Goal: Check status: Check status

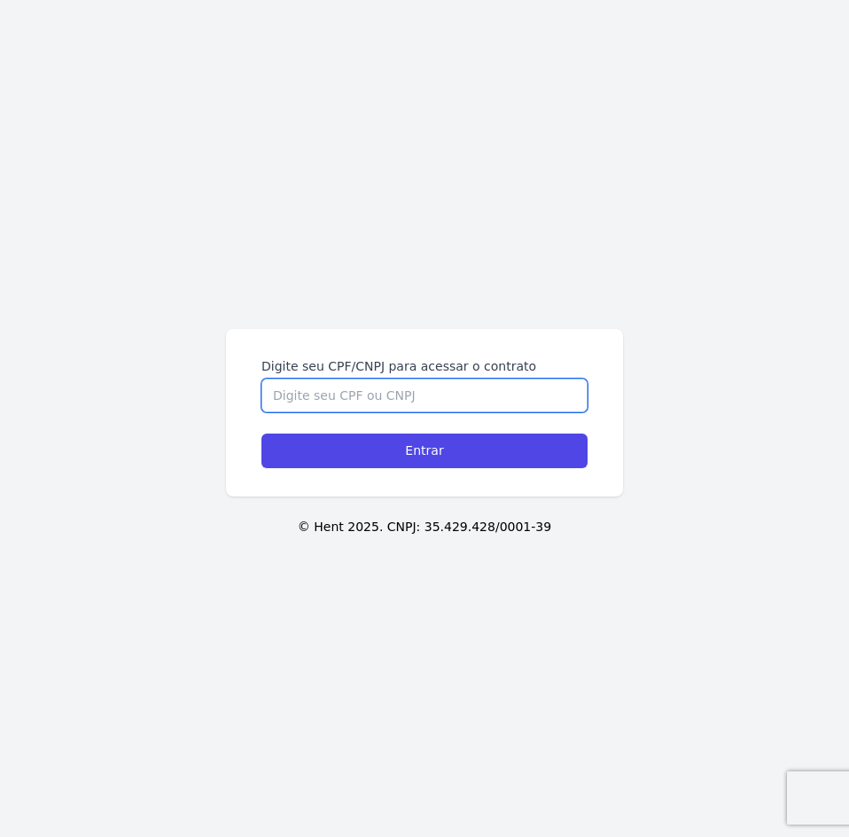
click at [352, 397] on input "Digite seu CPF/CNPJ para acessar o contrato" at bounding box center [424, 396] width 326 height 34
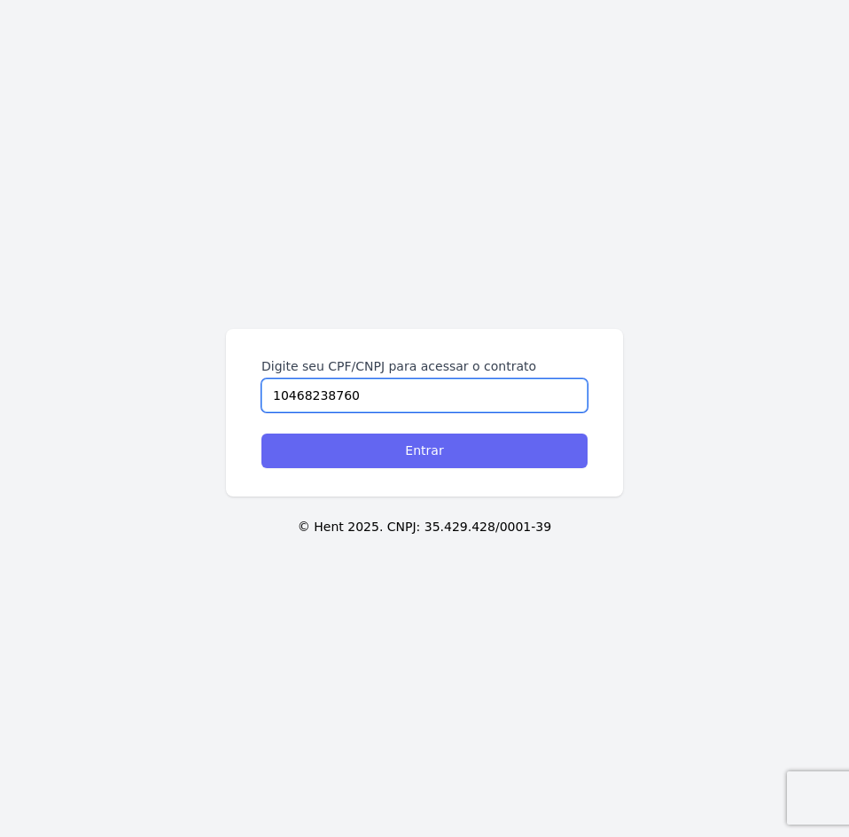
type input "10468238760"
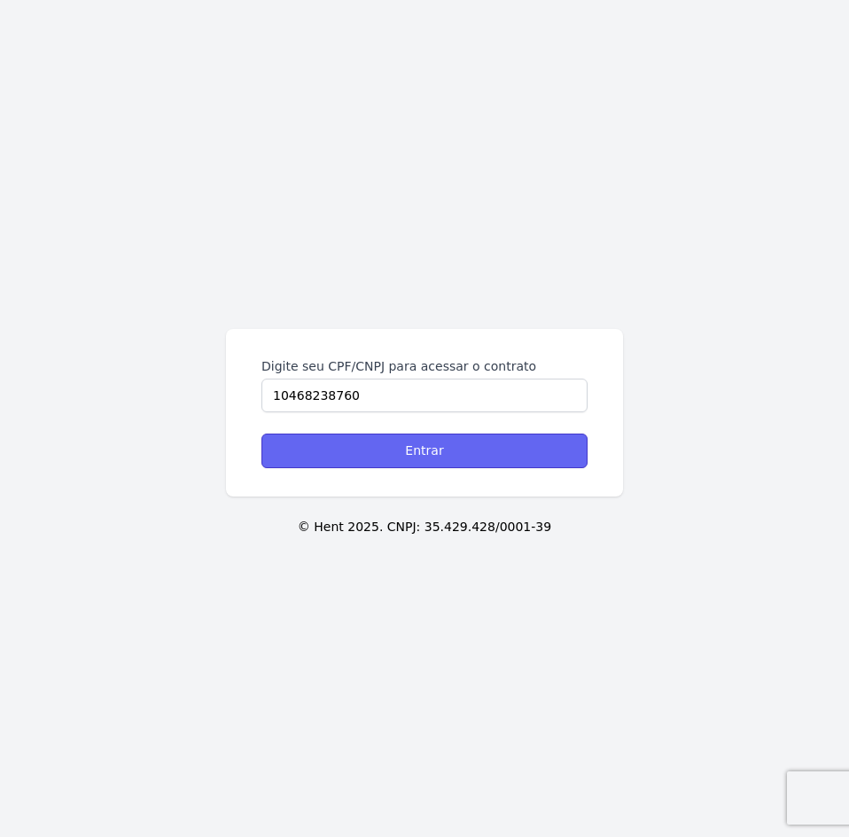
click at [362, 462] on input "Entrar" at bounding box center [424, 450] width 326 height 35
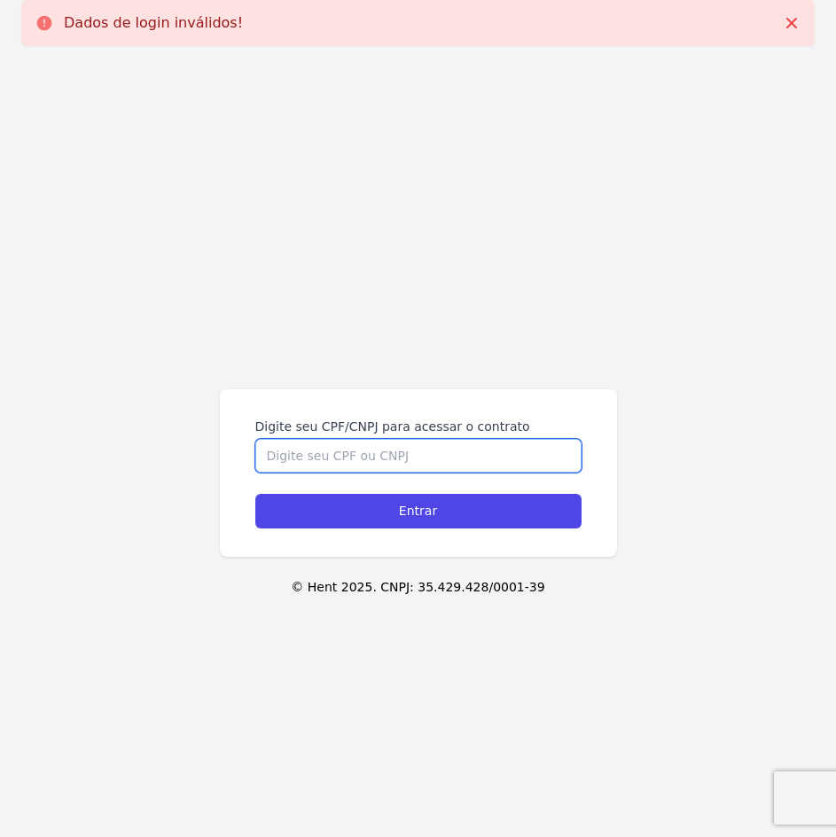
click at [362, 462] on input "Digite seu CPF/CNPJ para acessar o contrato" at bounding box center [418, 456] width 326 height 34
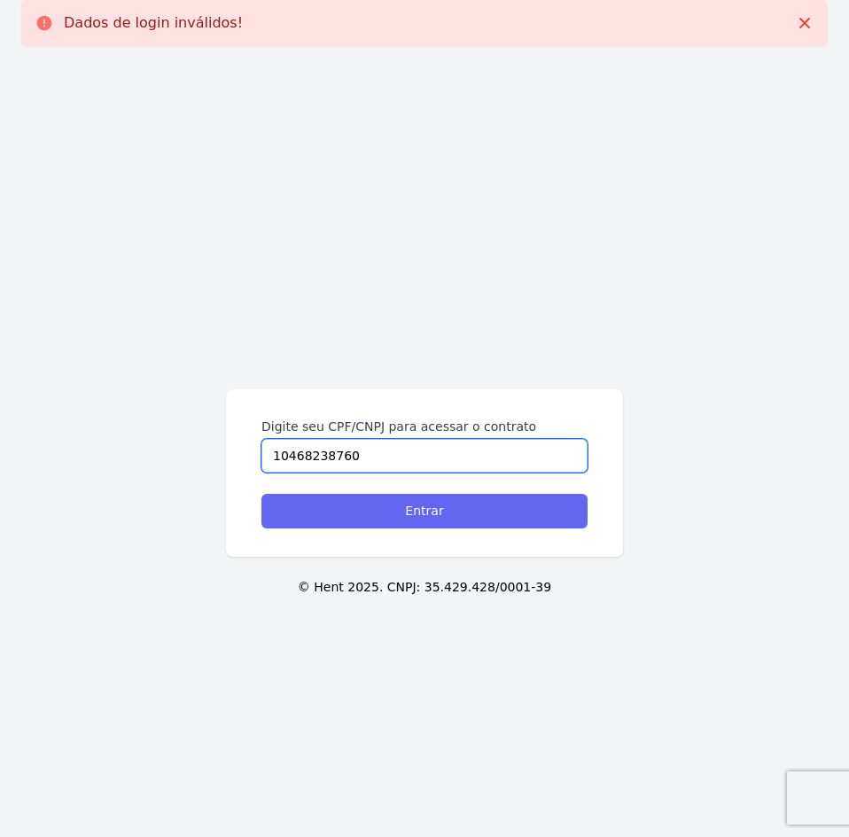
type input "10468238760"
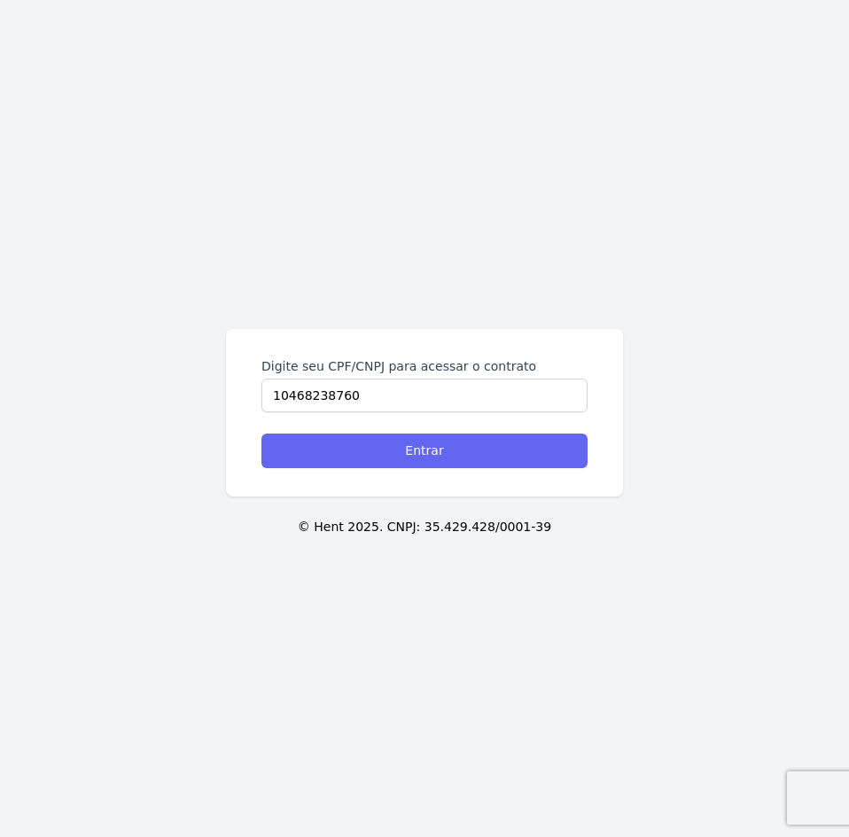
click at [402, 522] on p "© Hent 2025. CNPJ: 35.429.428/0001-39" at bounding box center [424, 527] width 807 height 19
click at [418, 454] on input "Entrar" at bounding box center [424, 450] width 326 height 35
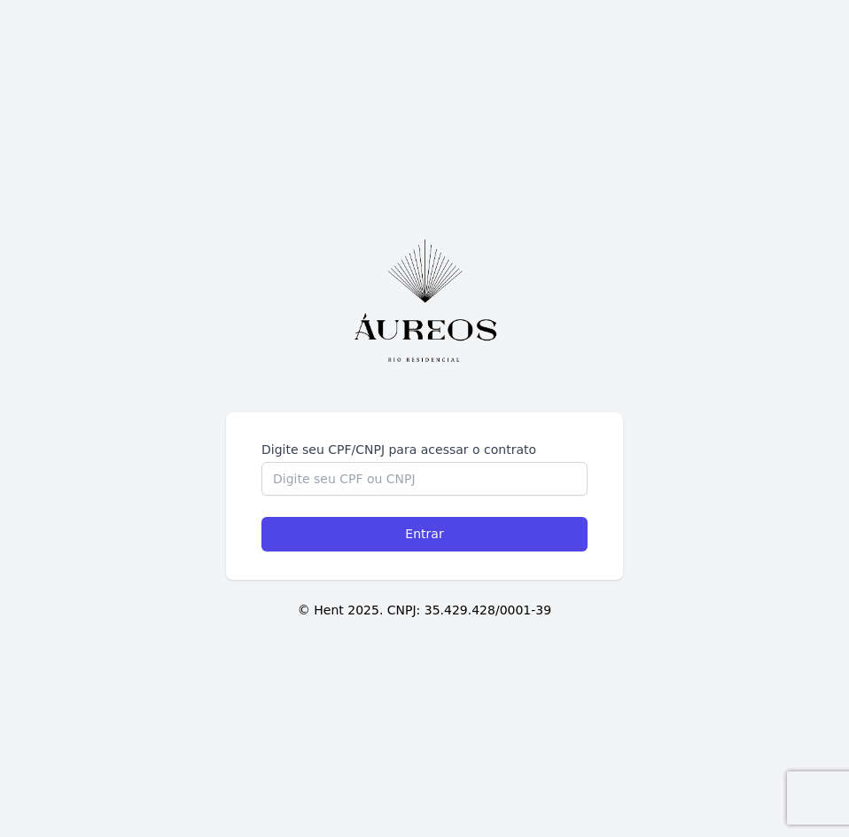
click at [354, 397] on div "Digite seu CPF/CNPJ para acessar o contrato Entrar © Hent 2025. CNPJ: 35.429.42…" at bounding box center [424, 418] width 849 height 837
click at [337, 483] on input "Digite seu CPF/CNPJ para acessar o contrato" at bounding box center [424, 479] width 326 height 34
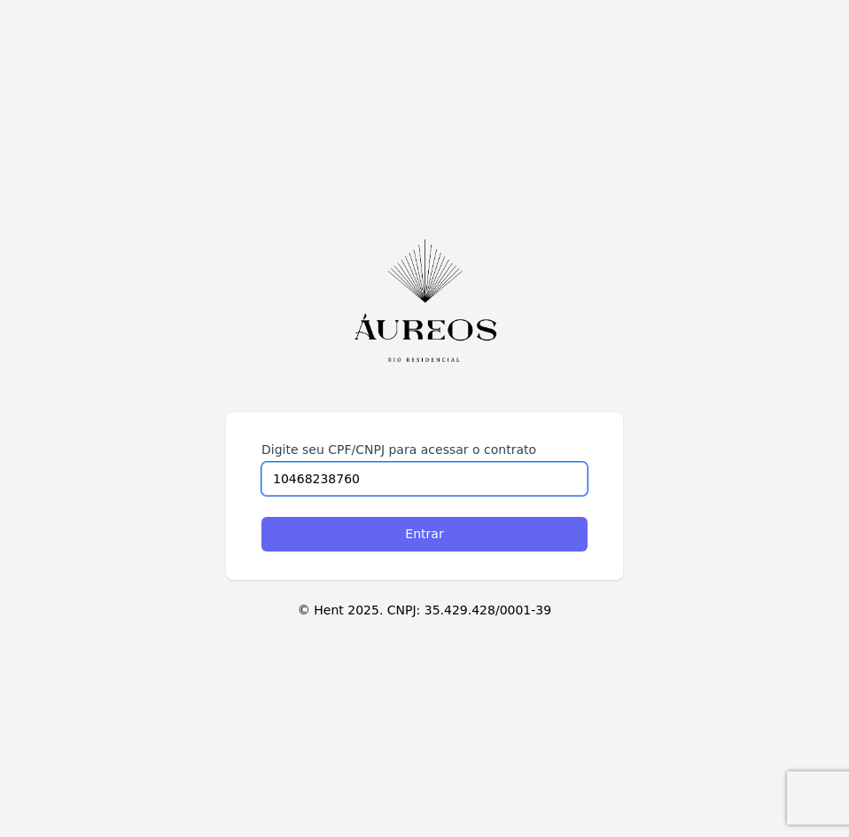
type input "10468238760"
click at [356, 546] on input "Entrar" at bounding box center [424, 534] width 326 height 35
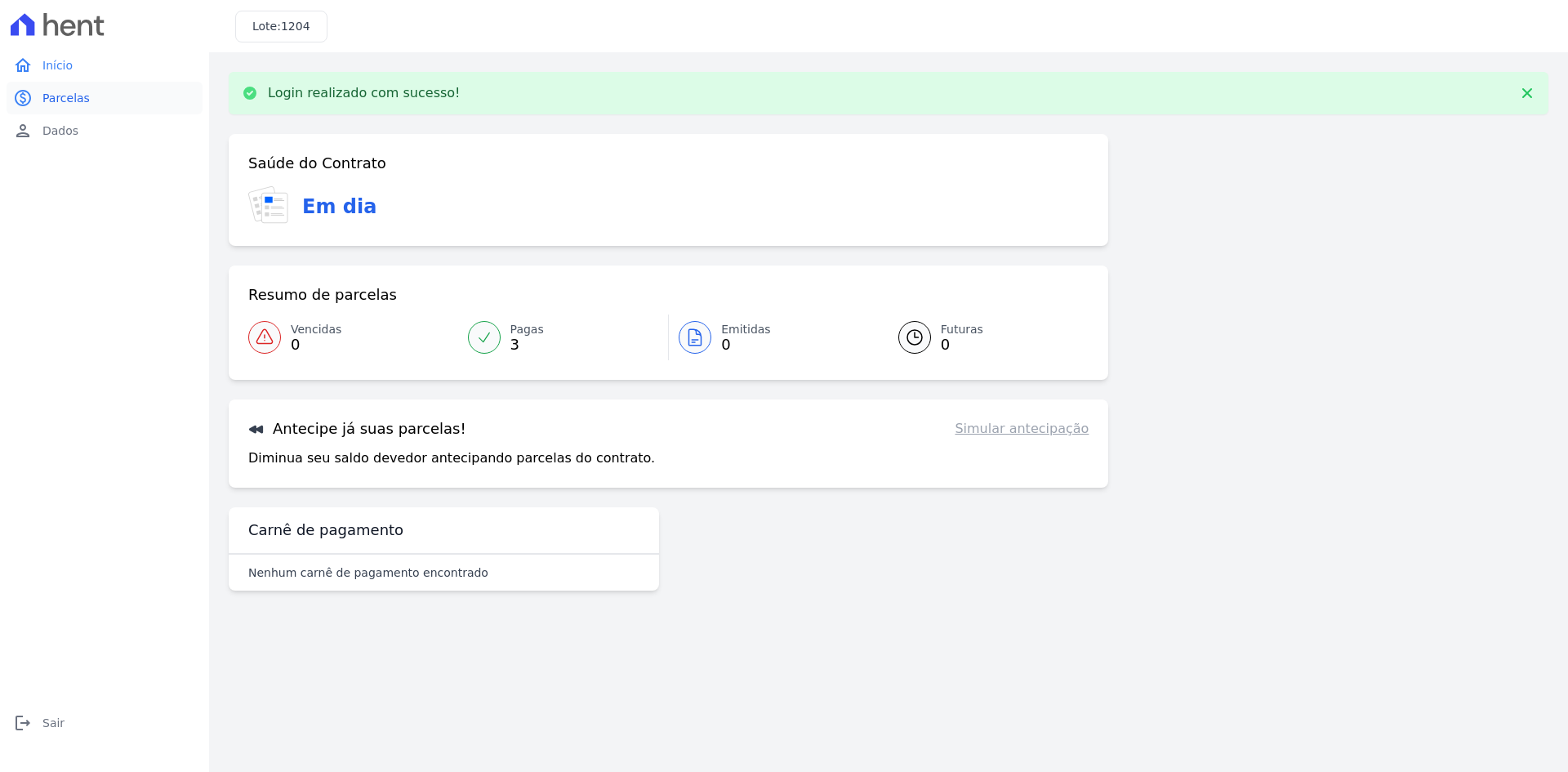
click at [58, 101] on span "Parcelas" at bounding box center [65, 99] width 47 height 17
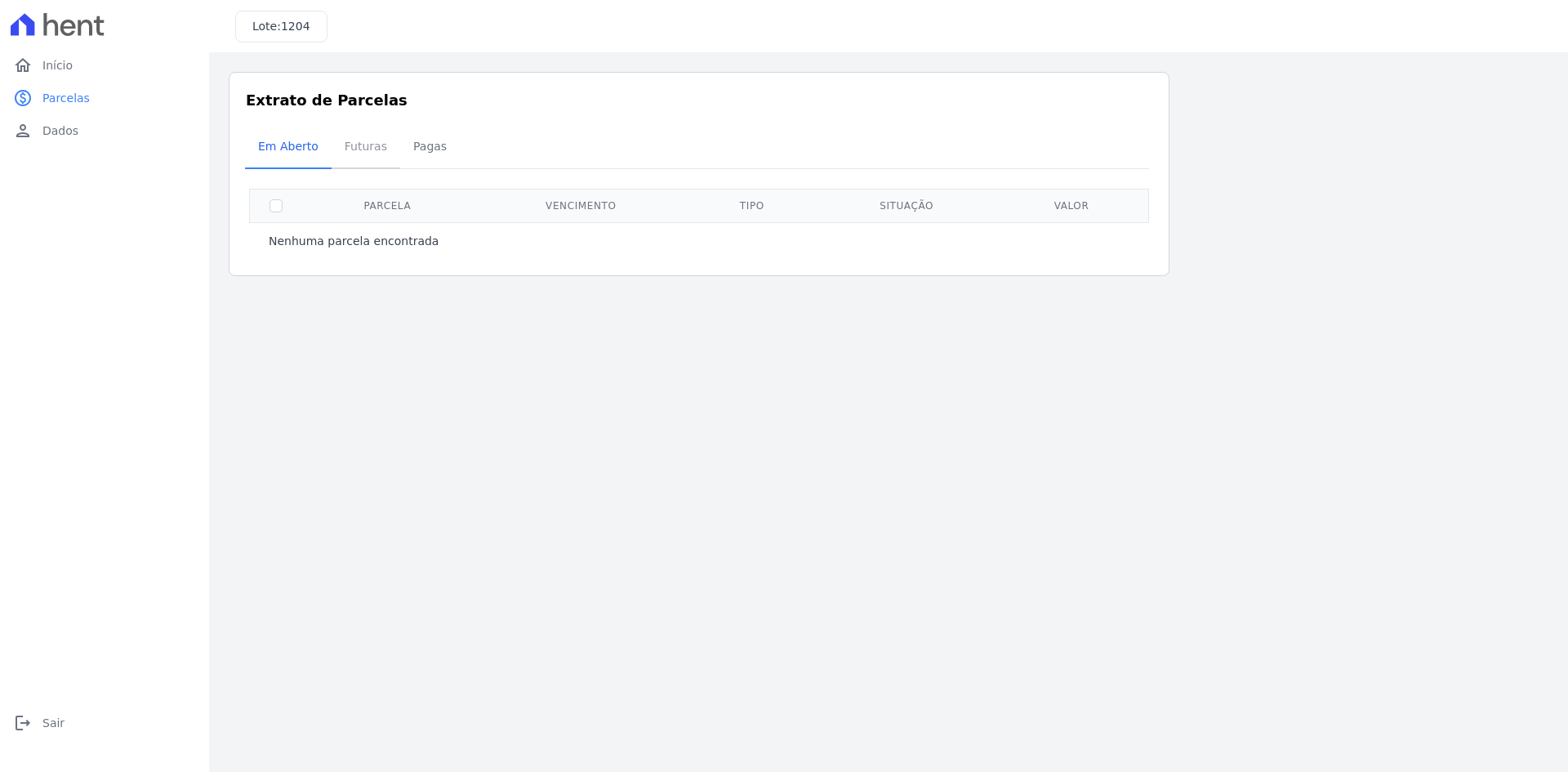
click at [363, 158] on span "Futuras" at bounding box center [365, 146] width 62 height 32
click at [419, 135] on span "Pagas" at bounding box center [430, 146] width 53 height 32
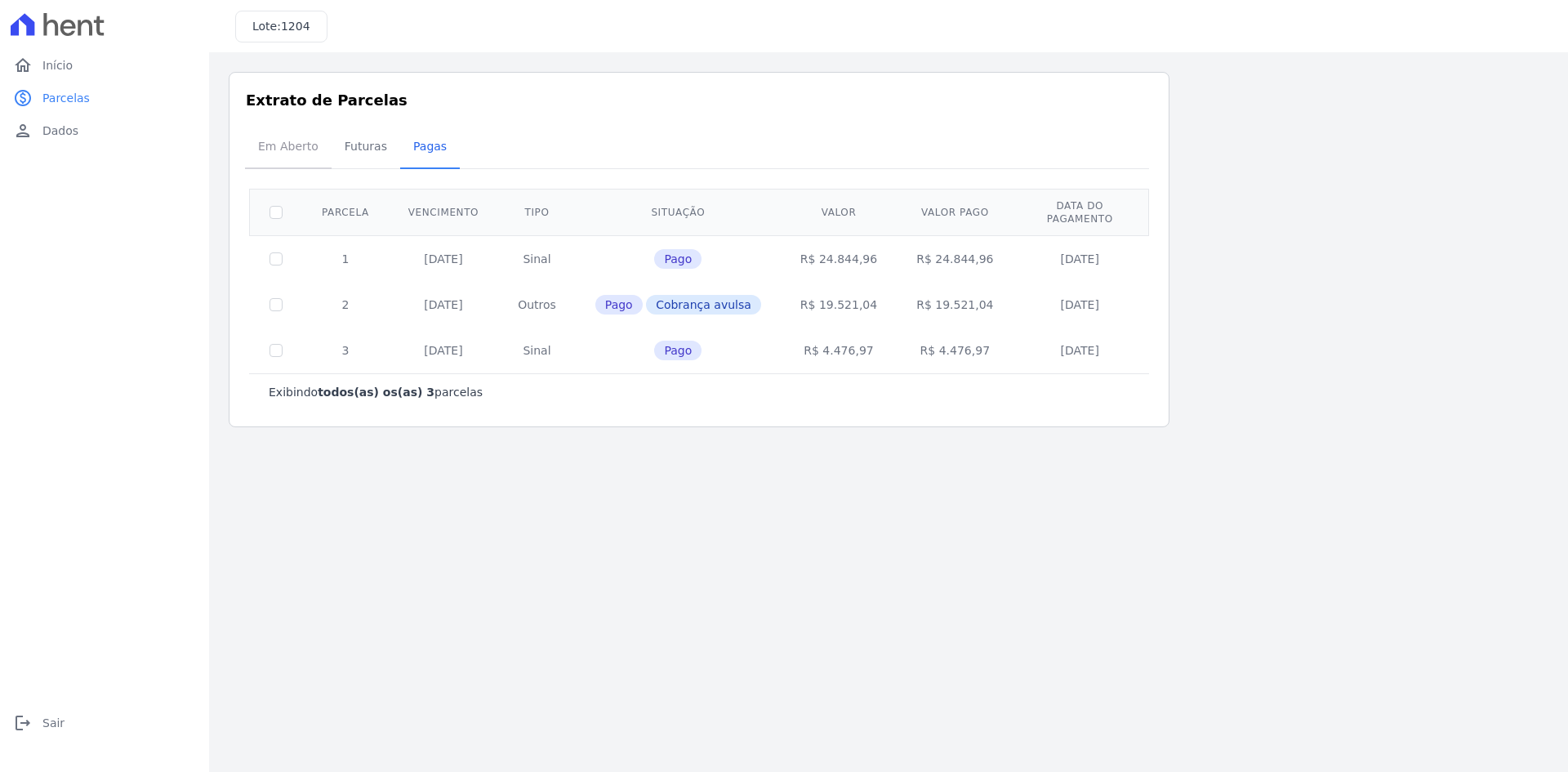
click at [291, 156] on span "Em Aberto" at bounding box center [287, 146] width 80 height 32
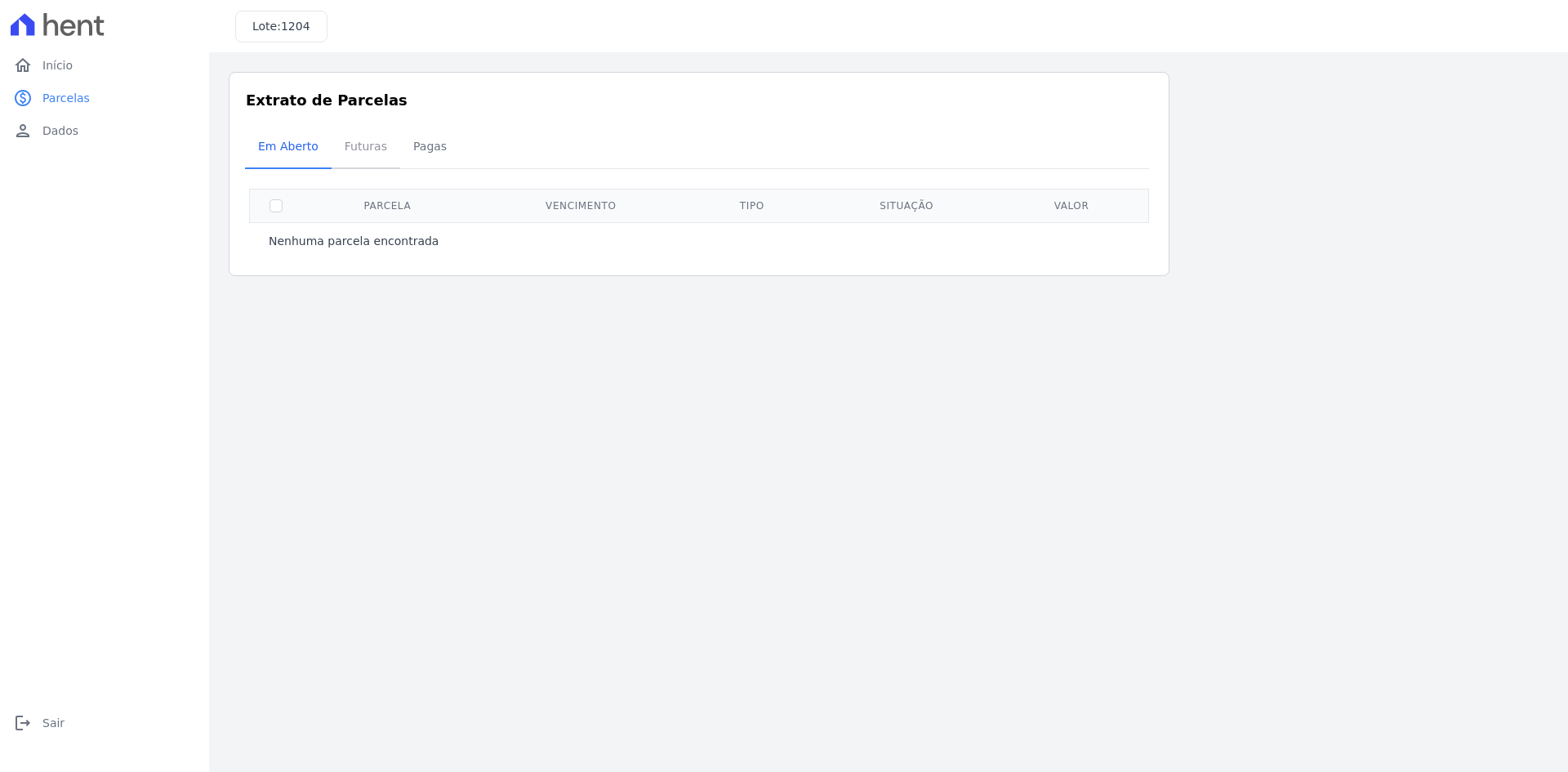
click at [381, 158] on span "Futuras" at bounding box center [365, 146] width 62 height 32
click at [423, 157] on span "Pagas" at bounding box center [430, 146] width 53 height 32
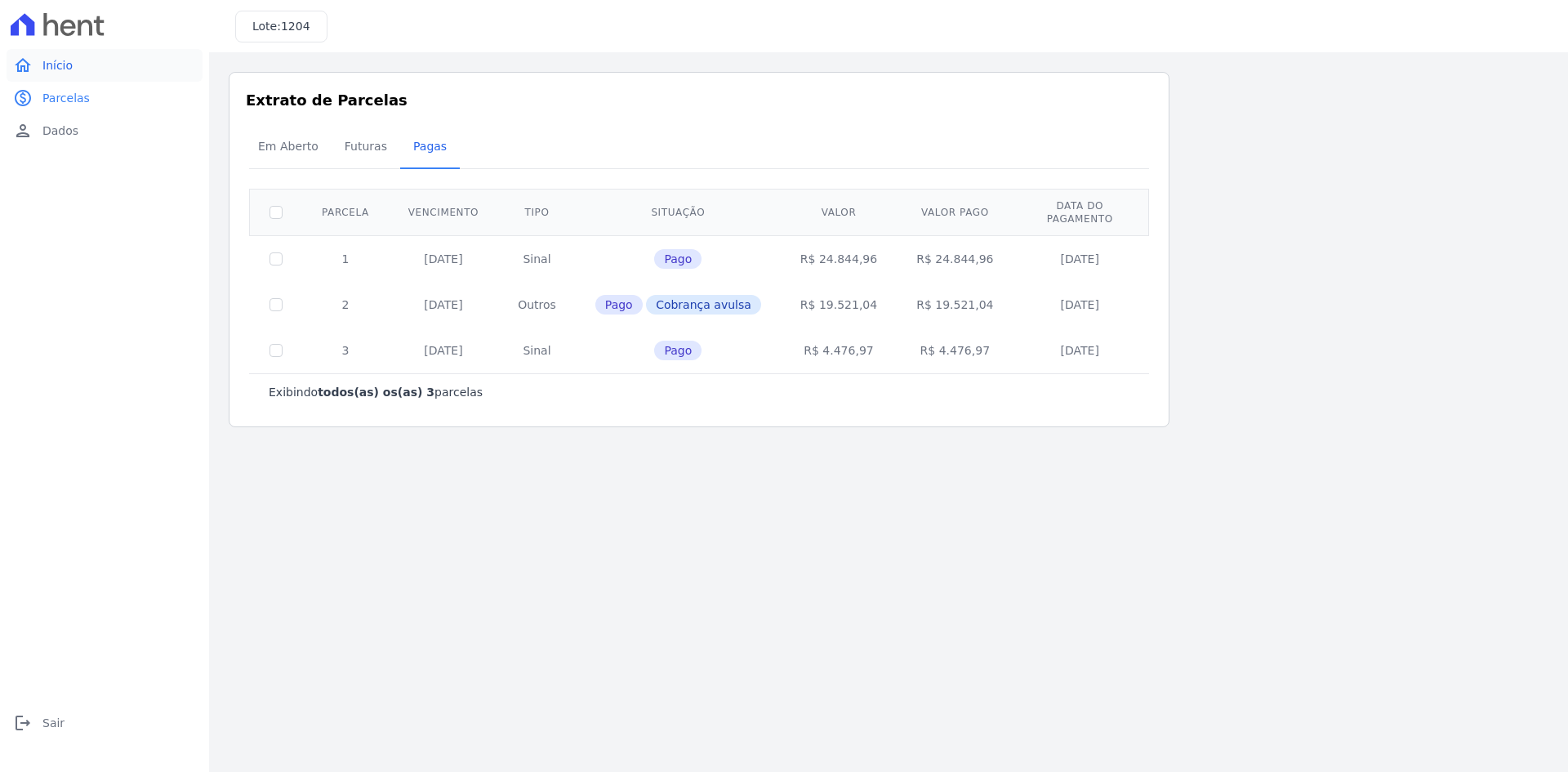
click at [68, 67] on span "Início" at bounding box center [57, 65] width 30 height 17
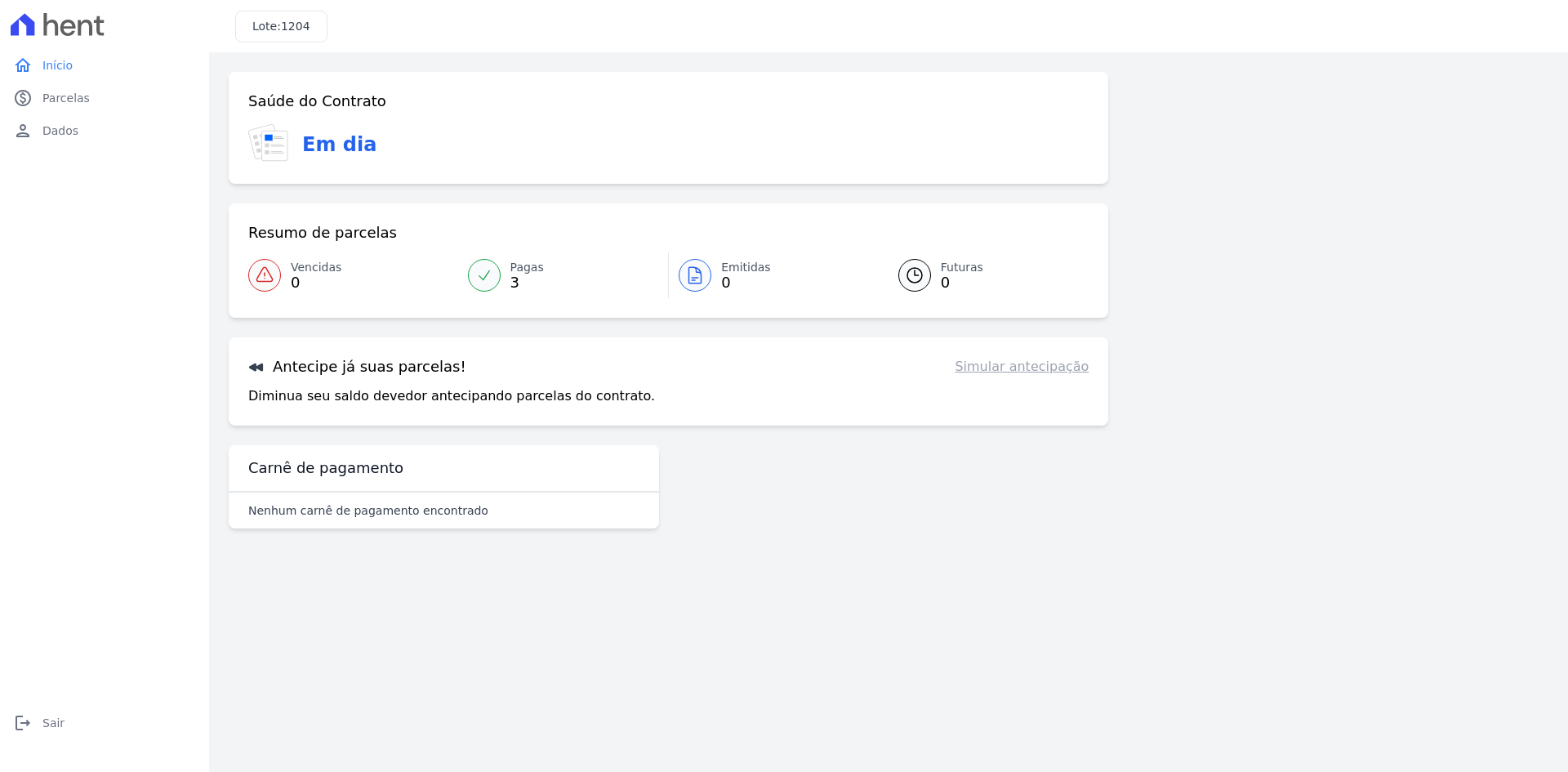
click at [781, 368] on link "Simular antecipação" at bounding box center [1021, 366] width 134 height 19
click at [512, 276] on span "3" at bounding box center [527, 283] width 33 height 13
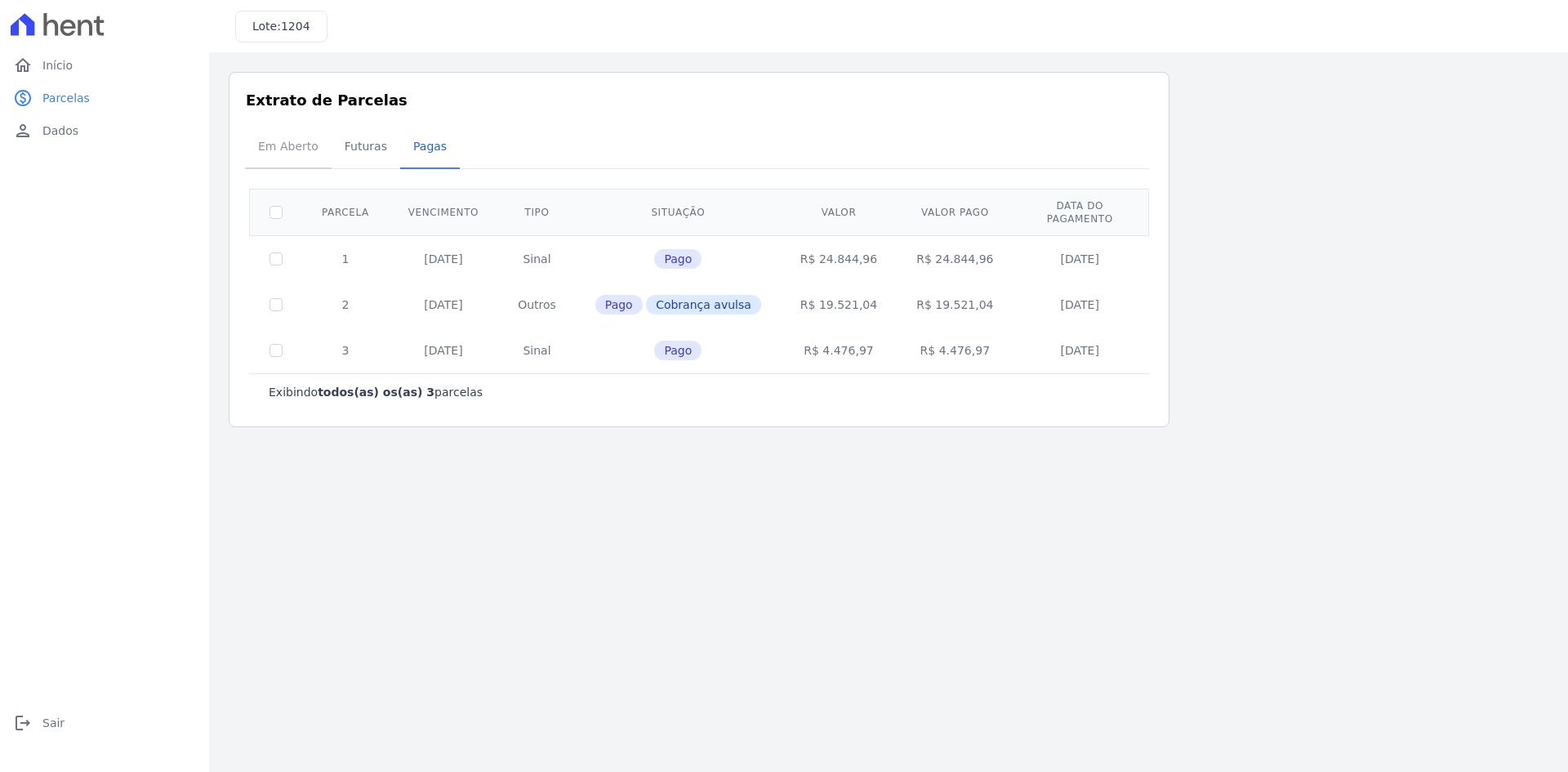
click at [297, 158] on span "Em Aberto" at bounding box center [287, 146] width 80 height 32
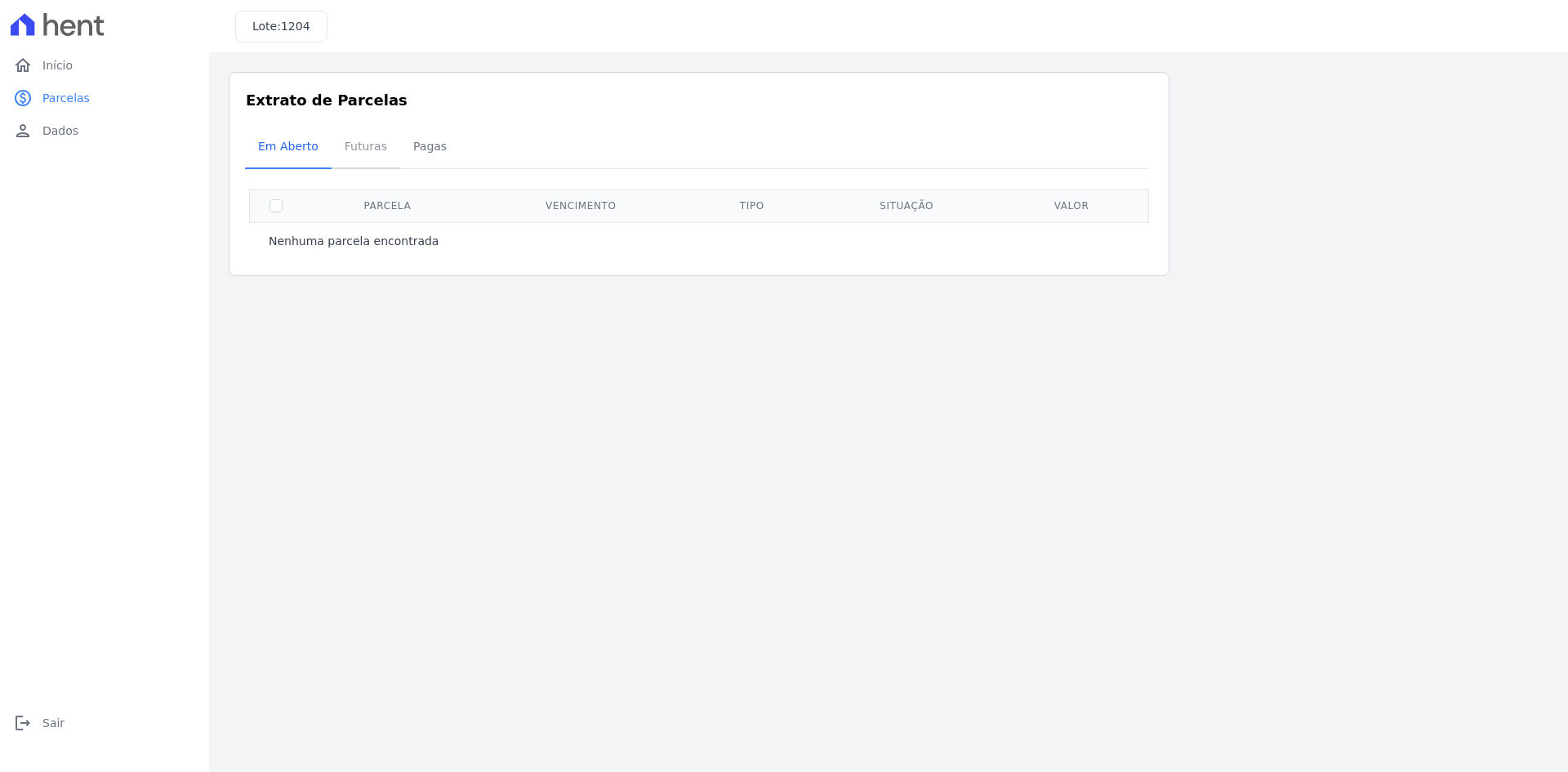
click at [342, 155] on span "Futuras" at bounding box center [365, 146] width 62 height 32
click at [426, 155] on span "Pagas" at bounding box center [430, 146] width 53 height 32
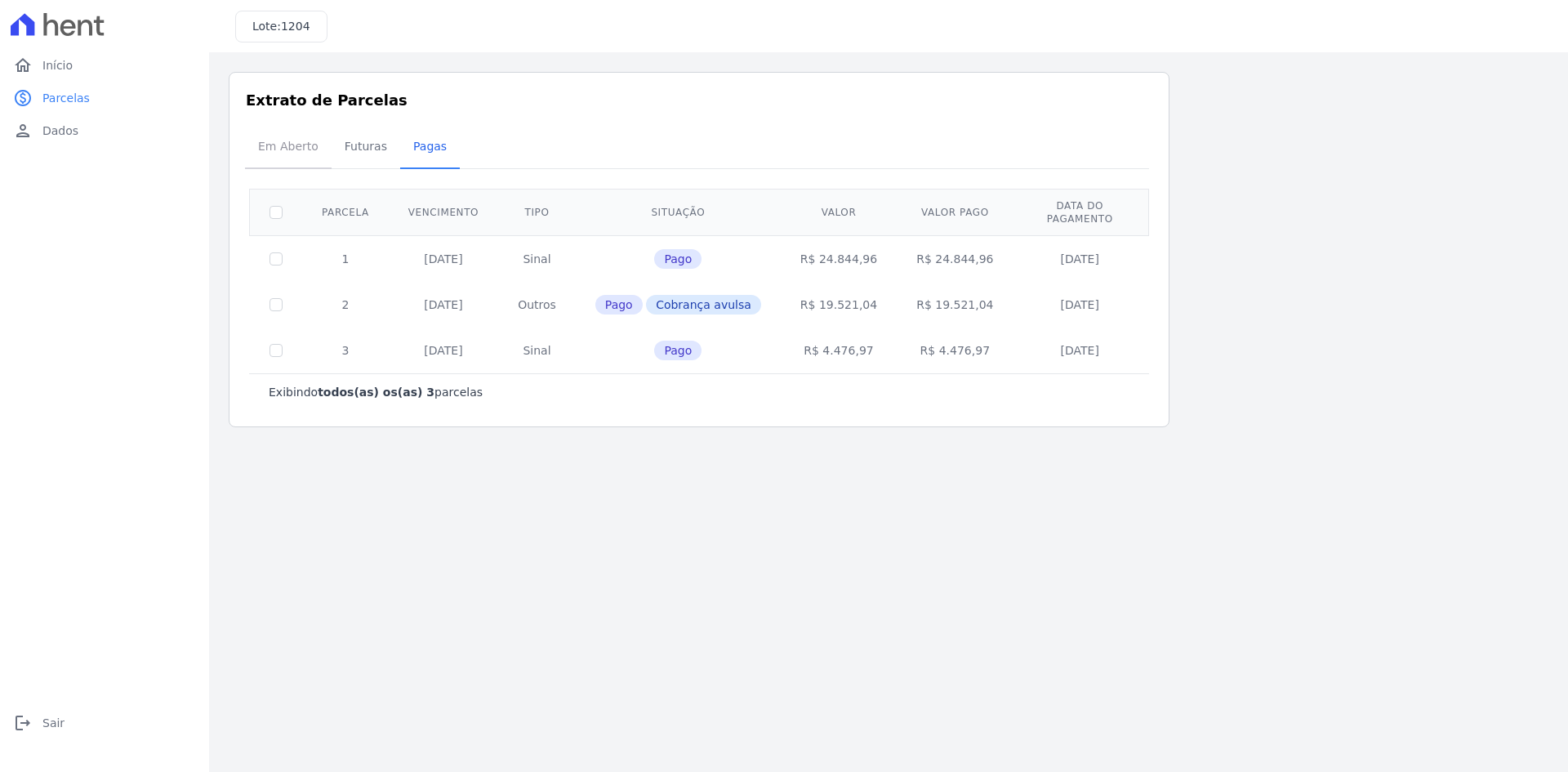
click at [263, 142] on span "Em Aberto" at bounding box center [287, 146] width 80 height 32
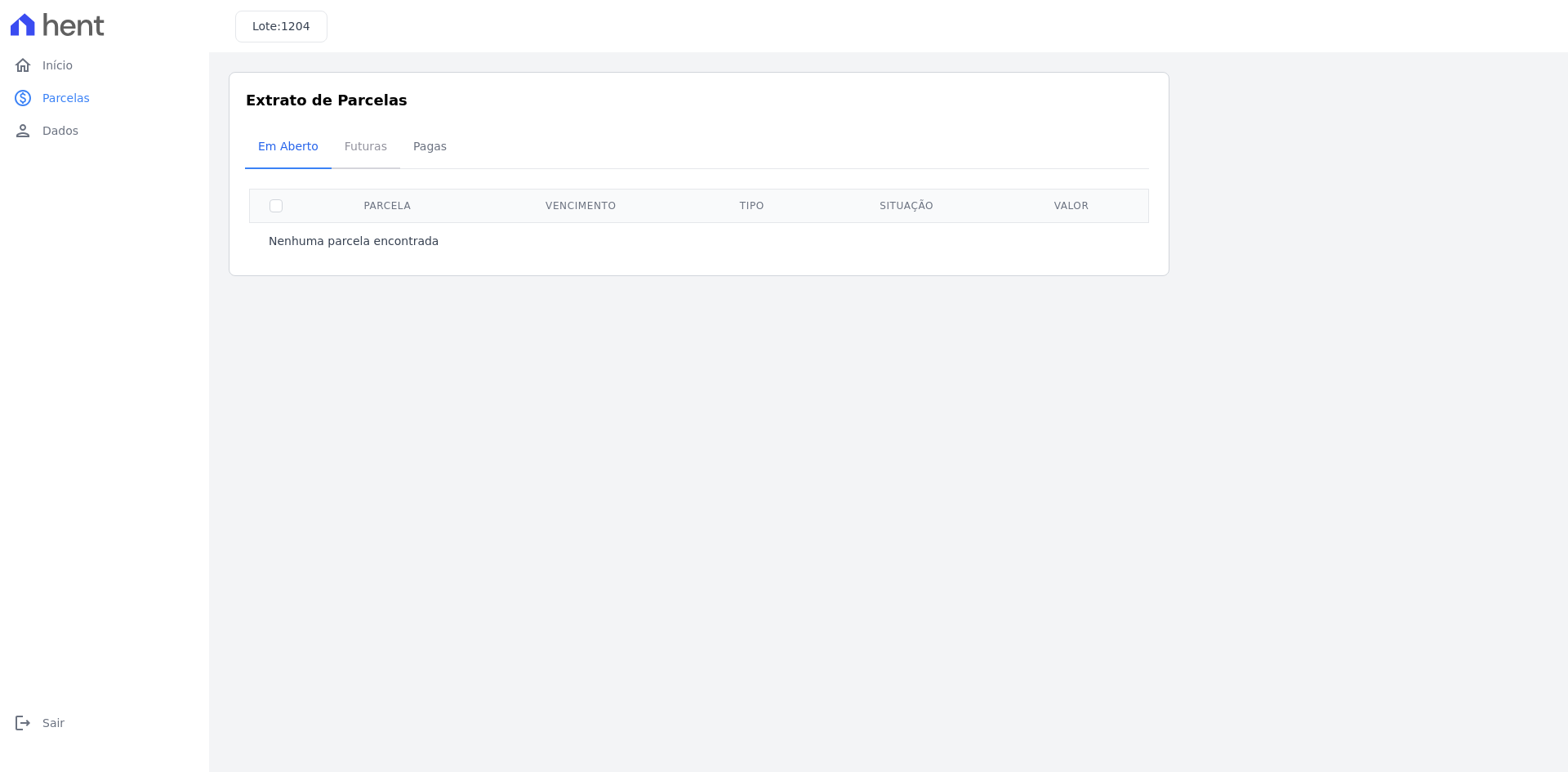
click at [359, 157] on span "Futuras" at bounding box center [365, 146] width 62 height 32
click at [404, 155] on span "Pagas" at bounding box center [430, 146] width 53 height 32
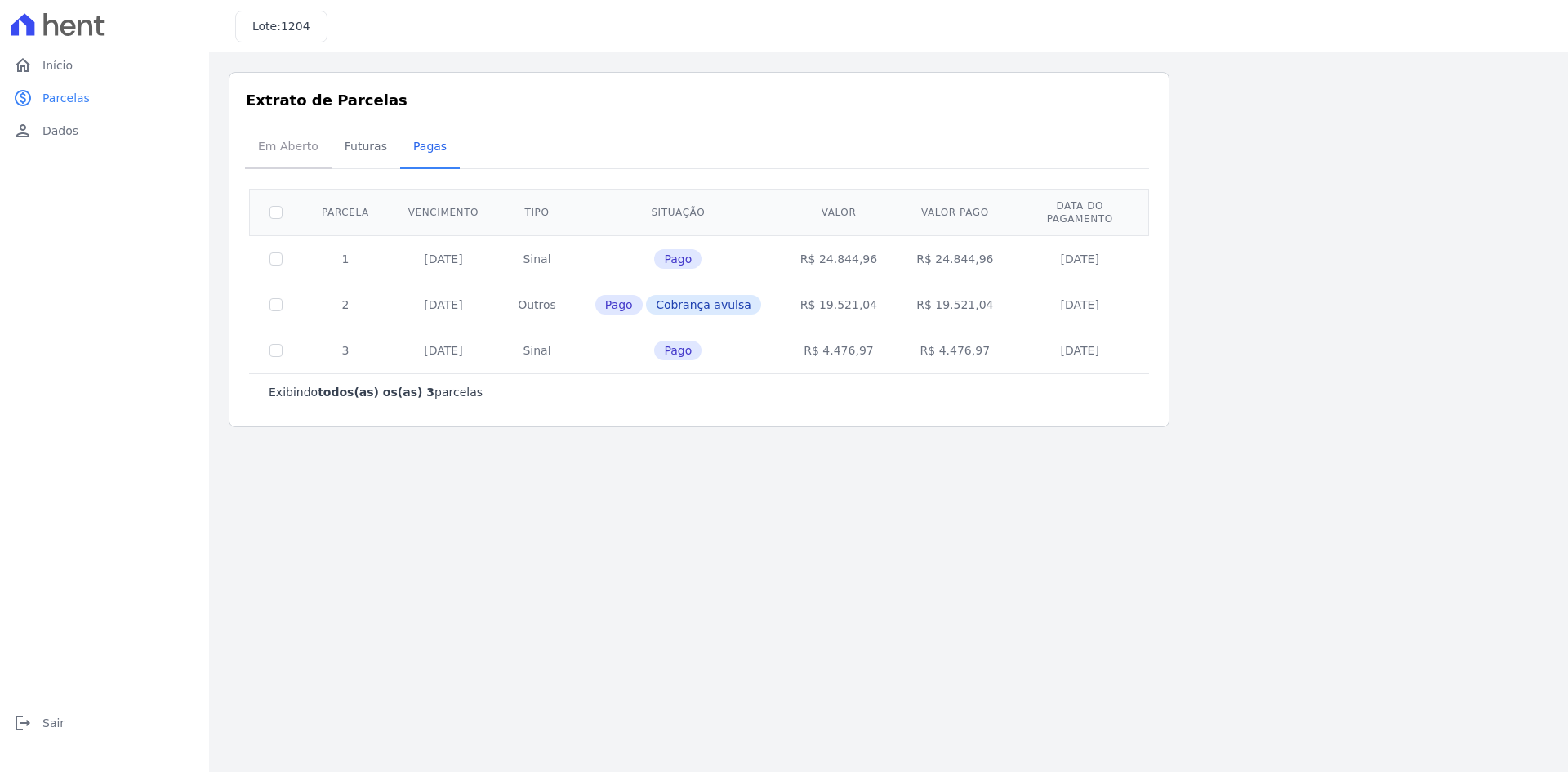
click at [263, 151] on span "Em Aberto" at bounding box center [287, 146] width 80 height 32
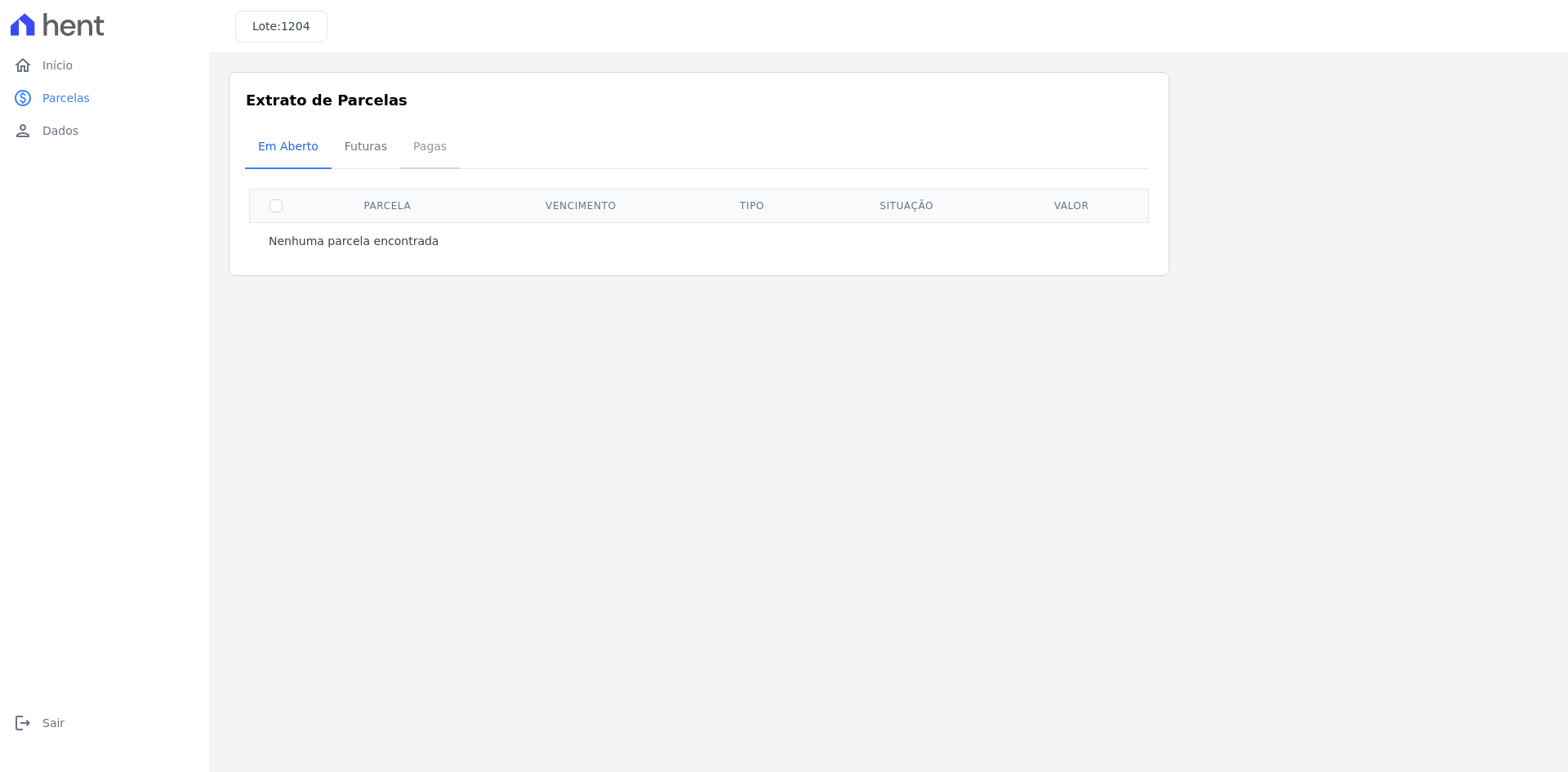
click at [400, 140] on link "Pagas" at bounding box center [429, 147] width 60 height 42
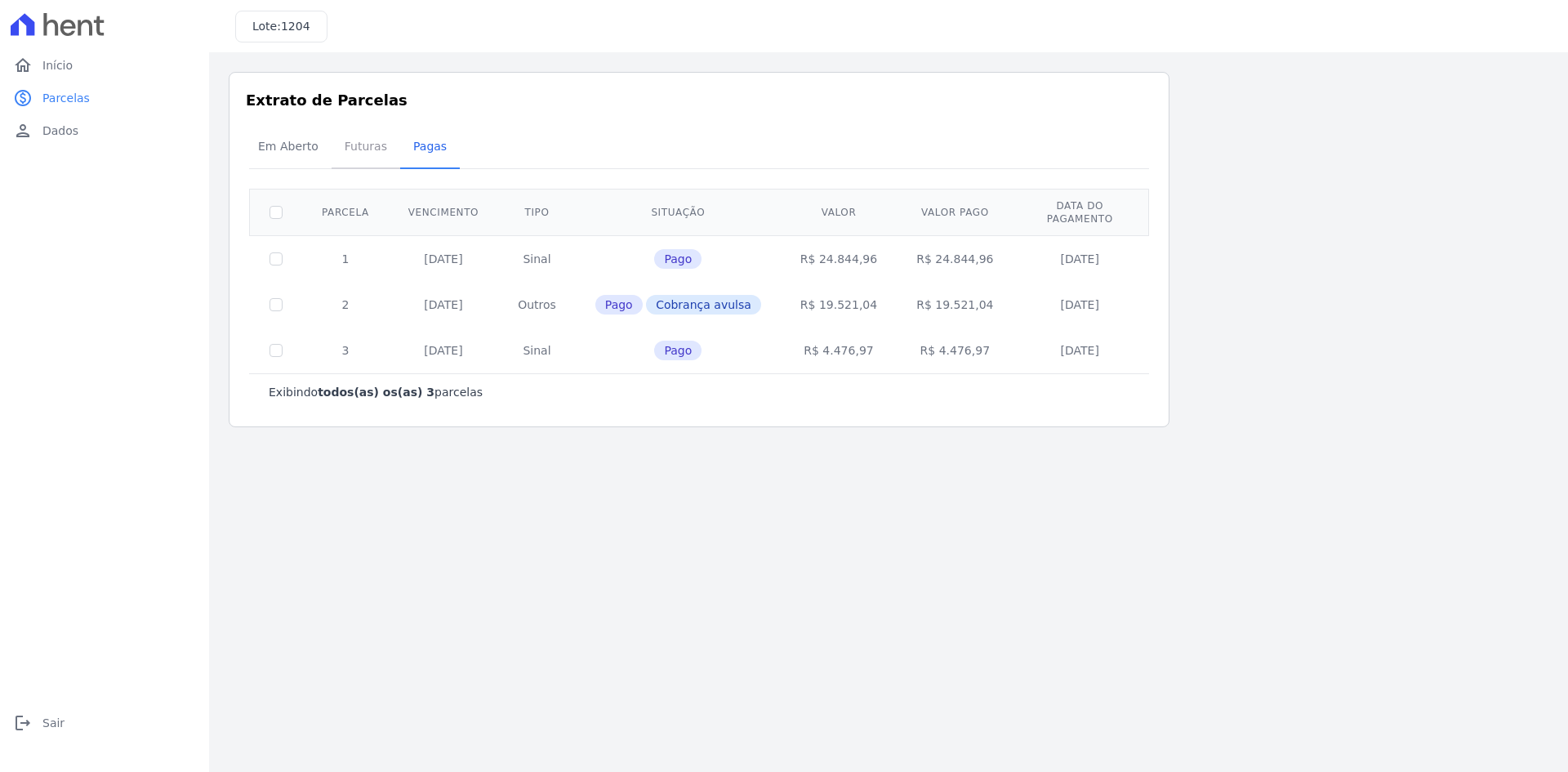
click at [344, 151] on span "Futuras" at bounding box center [365, 146] width 62 height 32
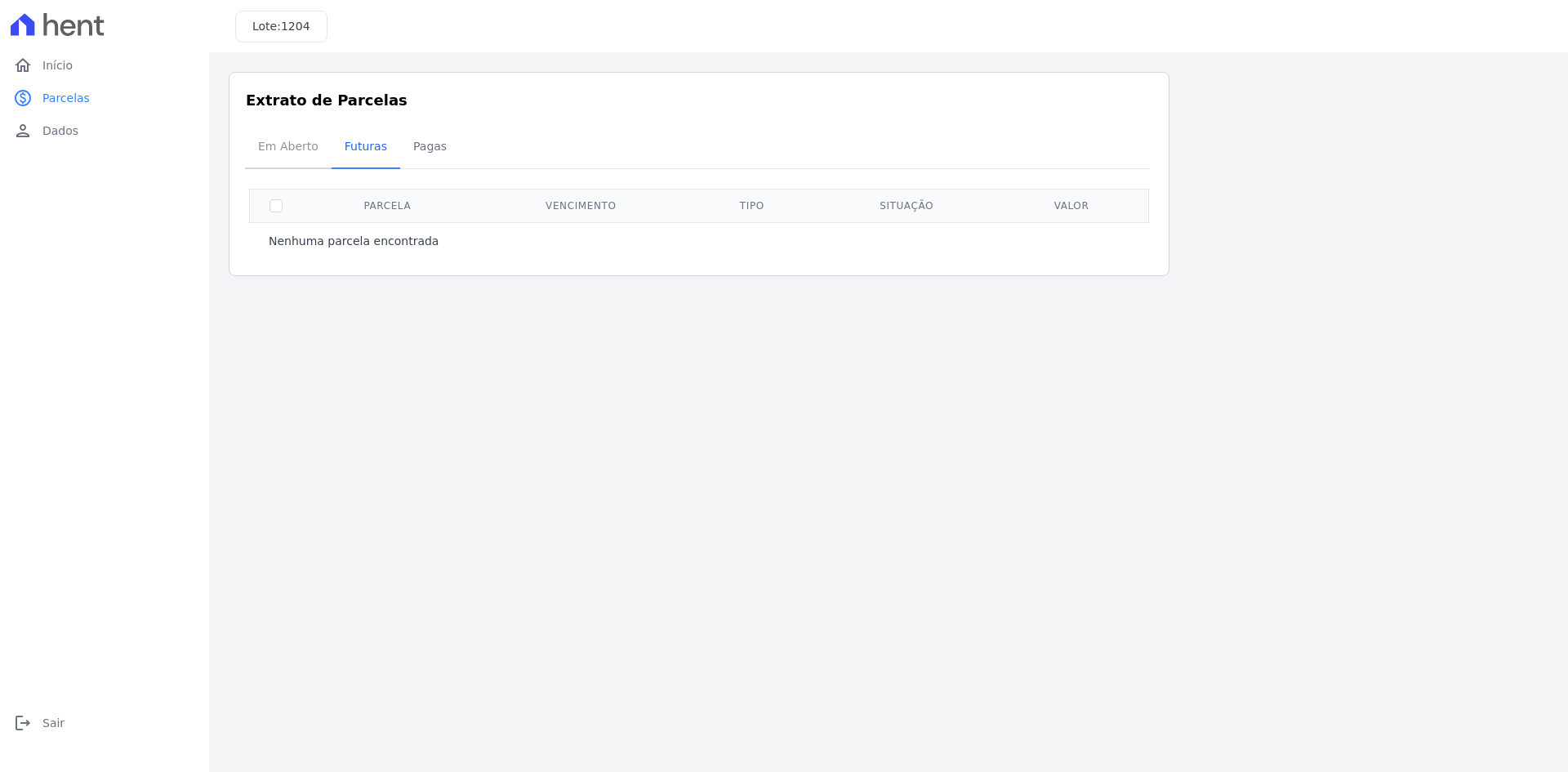
click at [278, 158] on span "Em Aberto" at bounding box center [287, 146] width 80 height 32
click at [355, 158] on span "Futuras" at bounding box center [365, 146] width 62 height 32
click at [435, 153] on span "Pagas" at bounding box center [430, 146] width 53 height 32
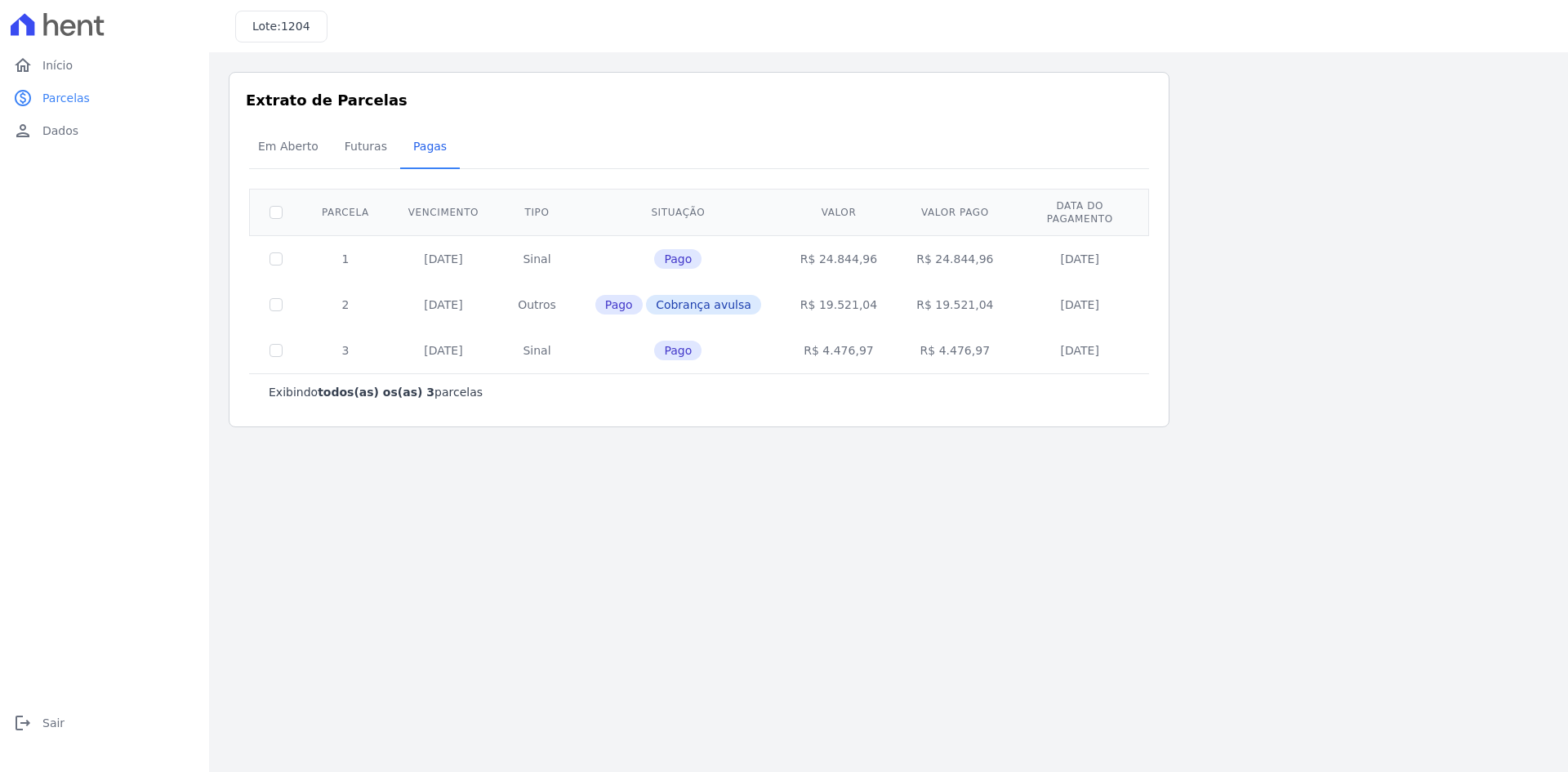
drag, startPoint x: 331, startPoint y: 253, endPoint x: 1126, endPoint y: 342, distance: 800.0
click at [781, 342] on tbody "1 [DATE] [GEOGRAPHIC_DATA] Pago R$ 24.844,96 R$ 24.844,96 [DATE] 2 [DATE] Outro…" at bounding box center [699, 304] width 899 height 138
click at [781, 342] on td "[DATE]" at bounding box center [1080, 350] width 134 height 46
drag, startPoint x: 1126, startPoint y: 342, endPoint x: 459, endPoint y: 240, distance: 674.8
click at [459, 240] on tbody "1 [DATE] [GEOGRAPHIC_DATA] Pago R$ 24.844,96 R$ 24.844,96 [DATE] 2 [DATE] Outro…" at bounding box center [699, 304] width 899 height 138
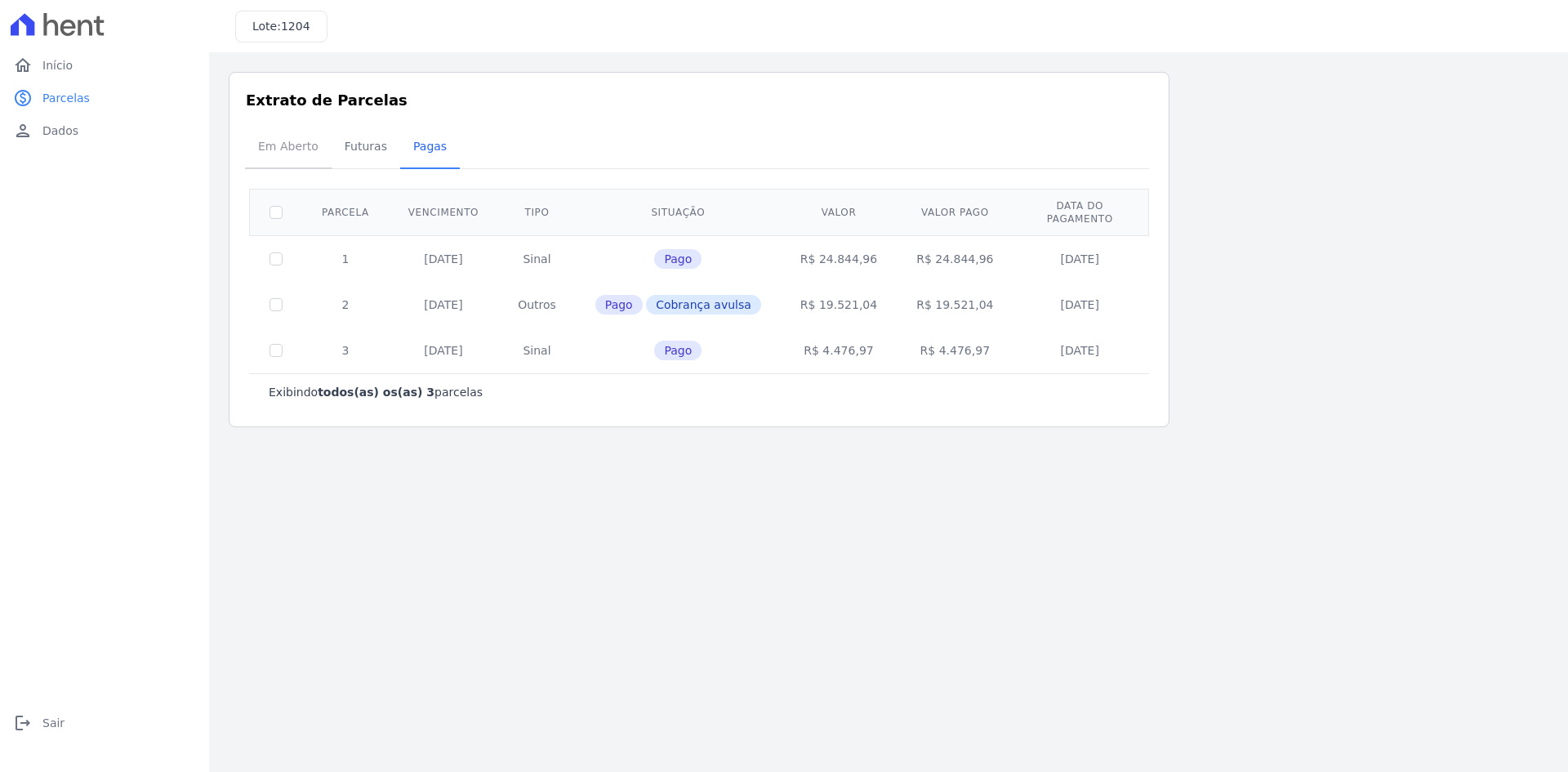
click at [271, 154] on span "Em Aberto" at bounding box center [287, 146] width 80 height 32
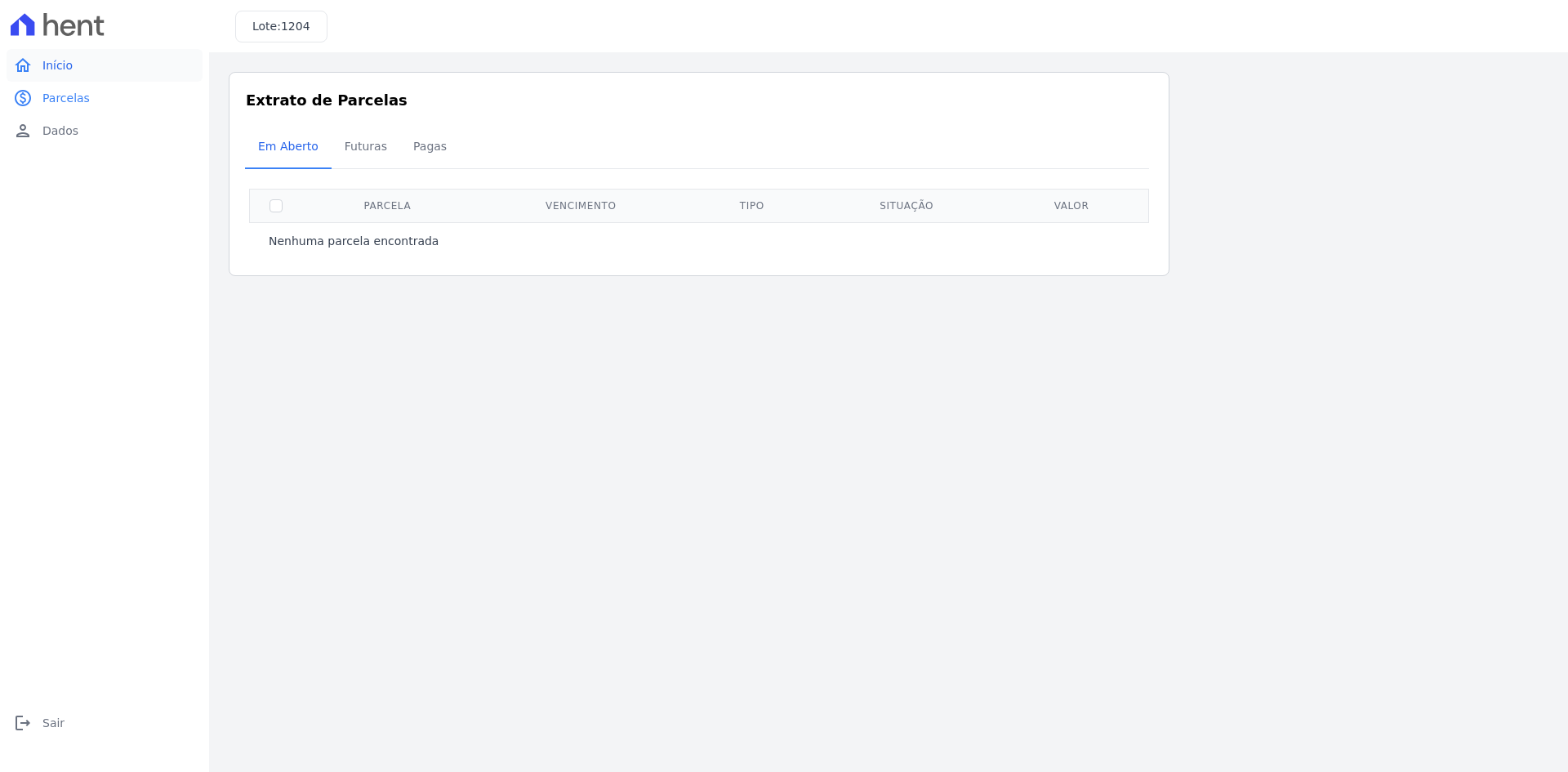
click at [62, 61] on span "Início" at bounding box center [57, 65] width 30 height 17
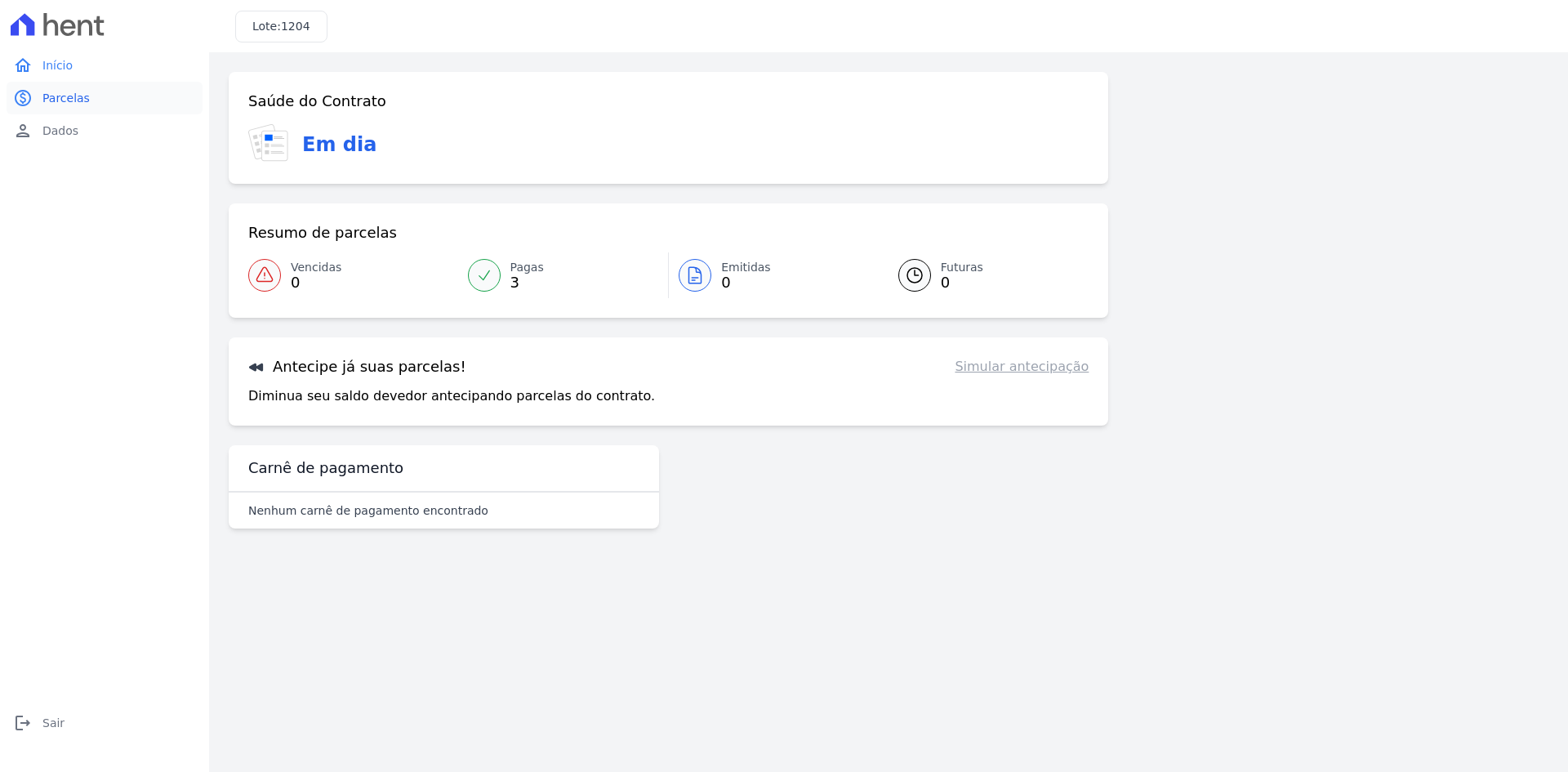
click at [66, 95] on span "Parcelas" at bounding box center [65, 99] width 47 height 17
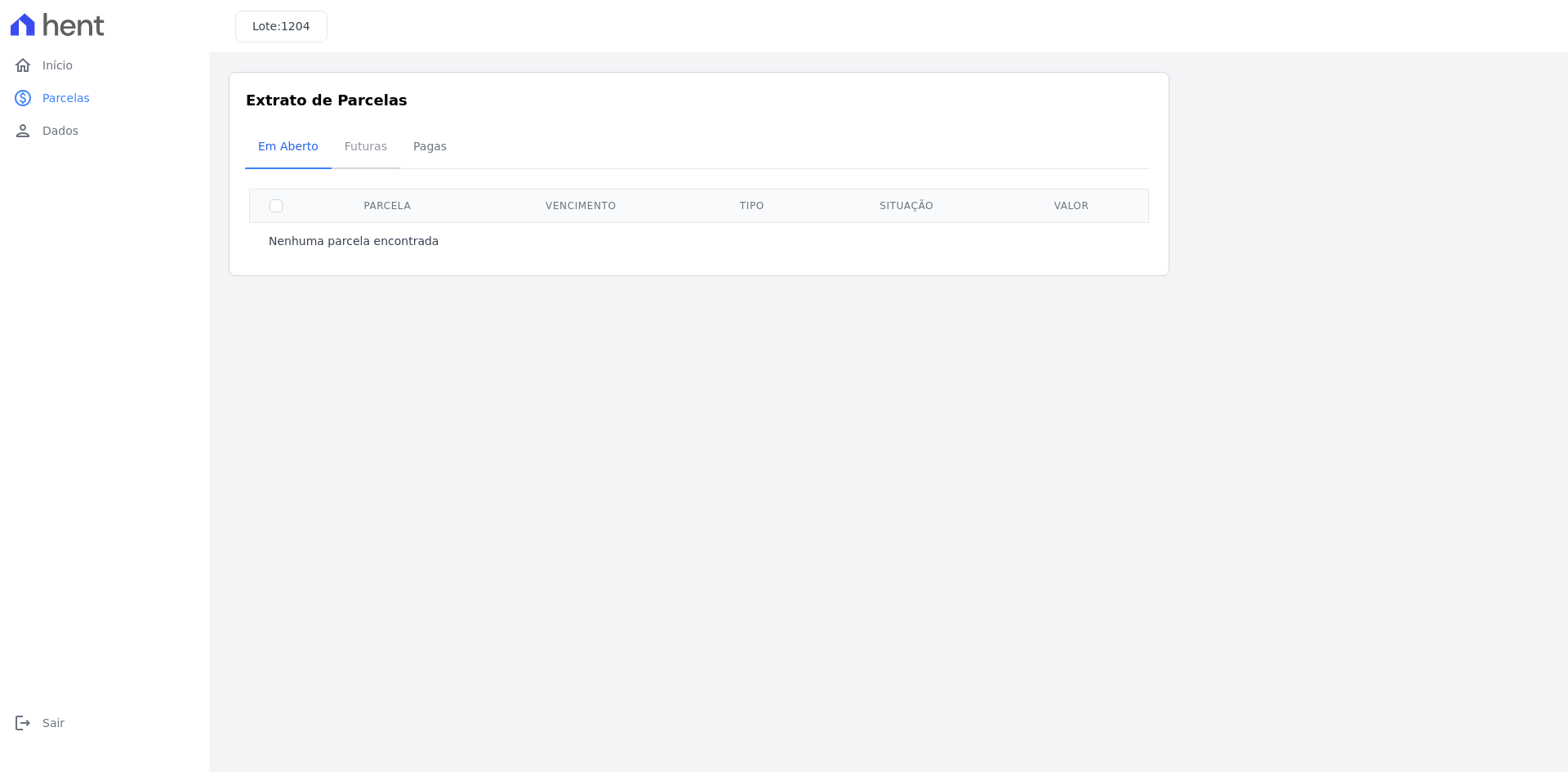
click at [359, 162] on span "Futuras" at bounding box center [365, 146] width 62 height 32
click at [427, 152] on span "Pagas" at bounding box center [430, 146] width 53 height 32
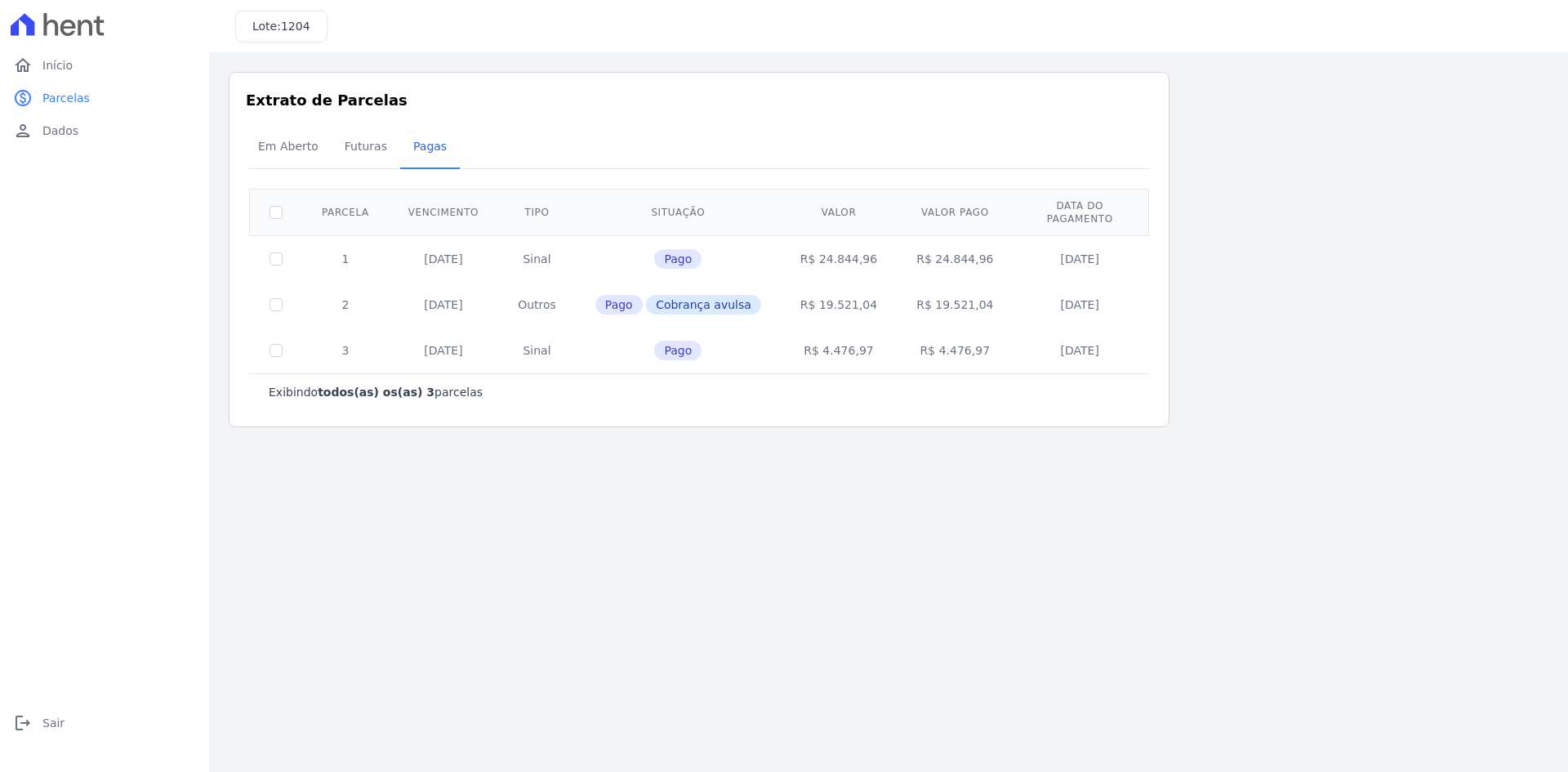
drag, startPoint x: 860, startPoint y: 339, endPoint x: 817, endPoint y: 334, distance: 43.3
click at [781, 334] on td "R$ 4.476,97" at bounding box center [838, 350] width 116 height 46
copy td "4.476,97"
